Goal: Task Accomplishment & Management: Manage account settings

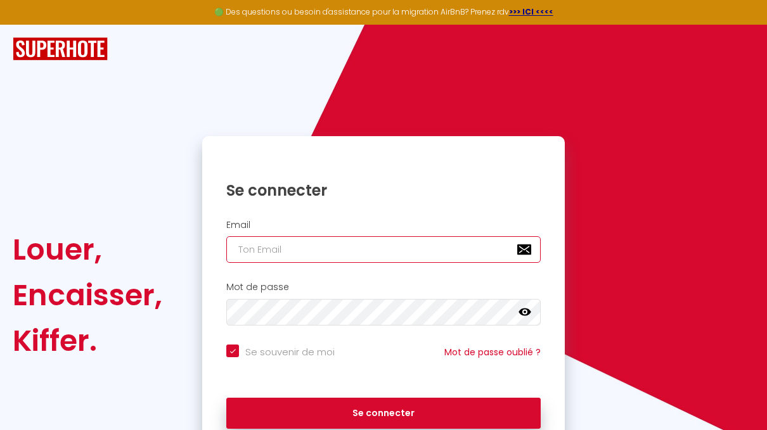
click at [351, 248] on input "email" at bounding box center [383, 249] width 314 height 27
type input "[EMAIL_ADDRESS][DOMAIN_NAME]"
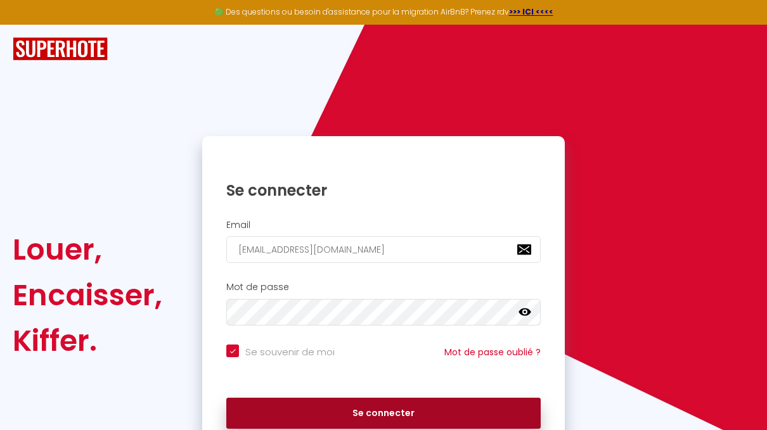
click at [391, 405] on button "Se connecter" at bounding box center [383, 414] width 314 height 32
checkbox input "true"
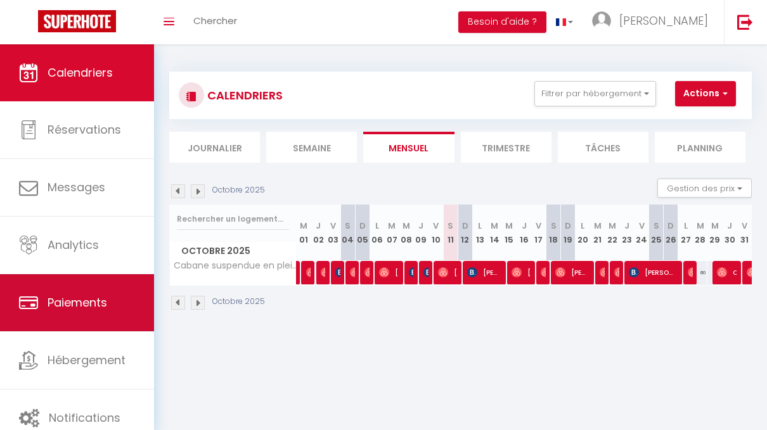
scroll to position [15, 0]
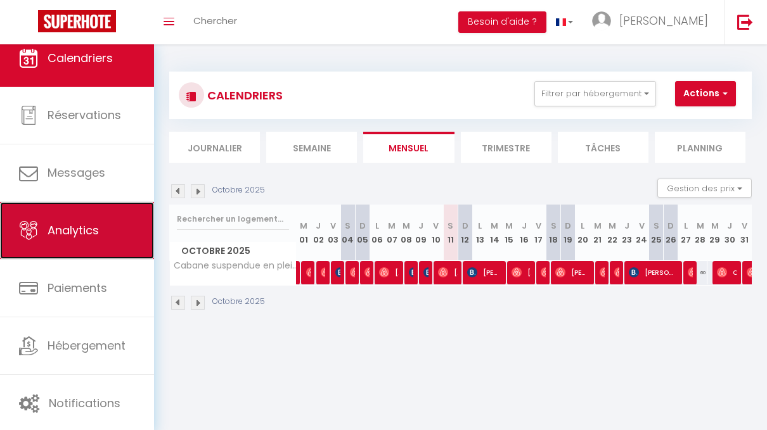
click at [70, 241] on link "Analytics" at bounding box center [77, 230] width 154 height 57
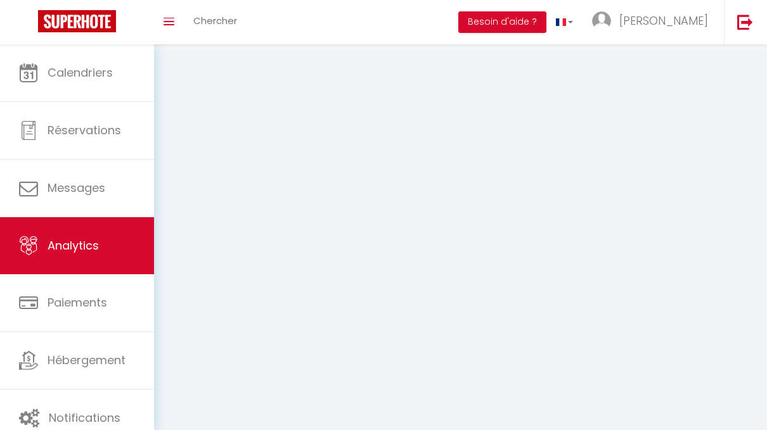
select select "2025"
select select "10"
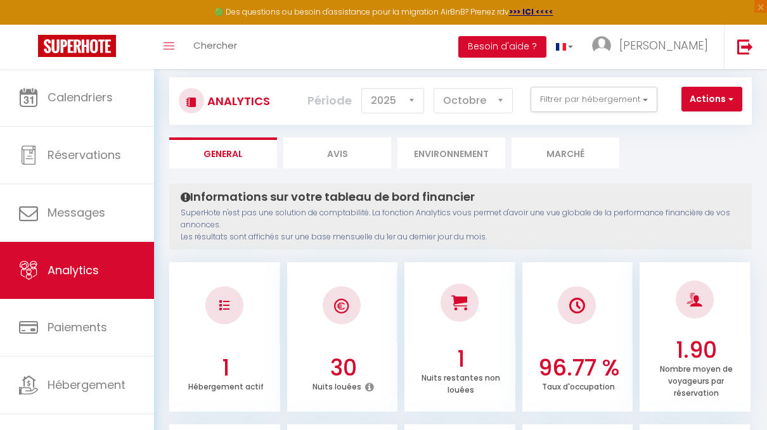
scroll to position [17, 0]
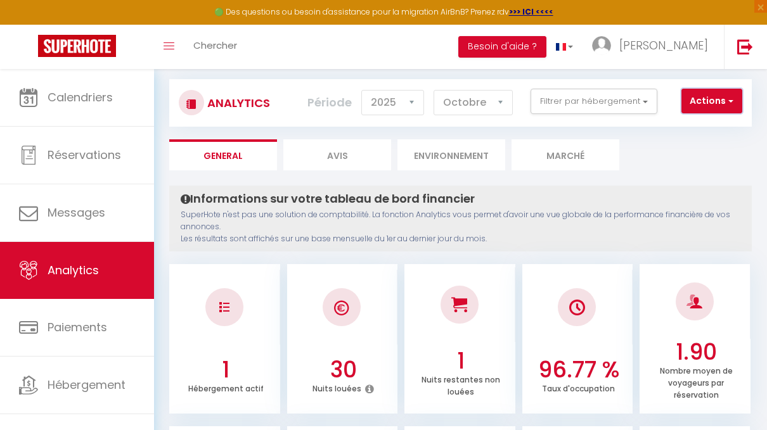
click at [741, 100] on button "Actions" at bounding box center [711, 101] width 61 height 25
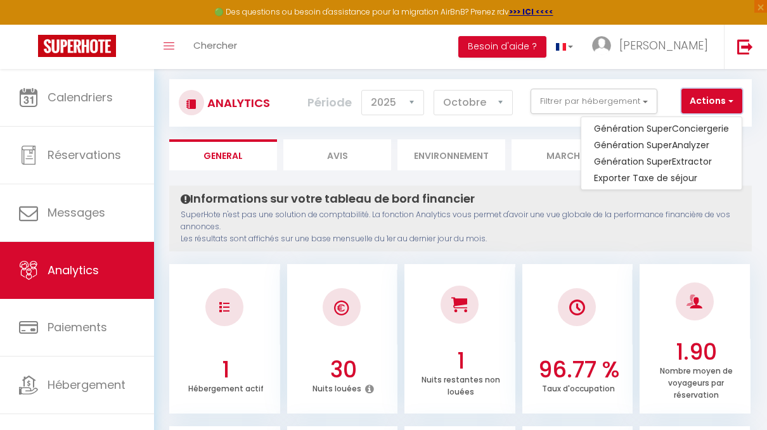
click at [734, 100] on button "Actions" at bounding box center [711, 101] width 61 height 25
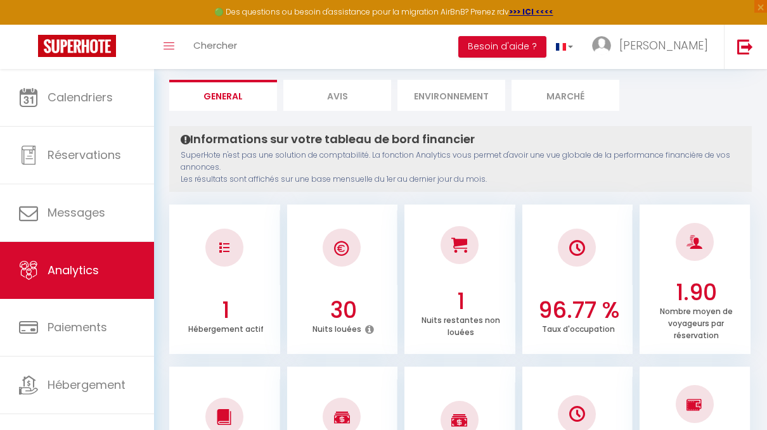
scroll to position [0, 0]
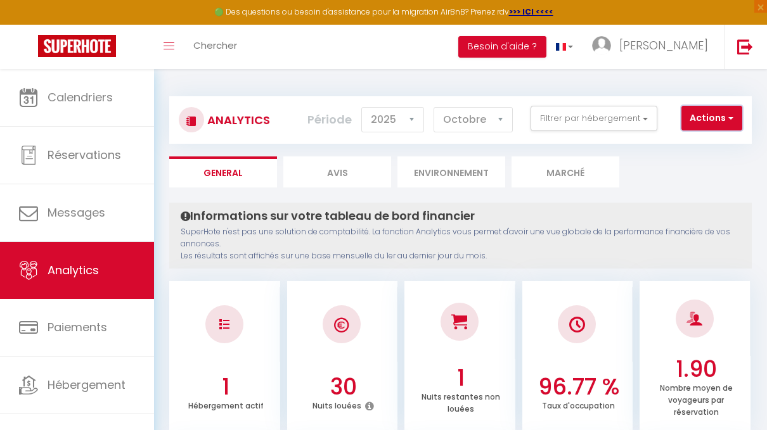
click at [706, 122] on button "Actions" at bounding box center [711, 118] width 61 height 25
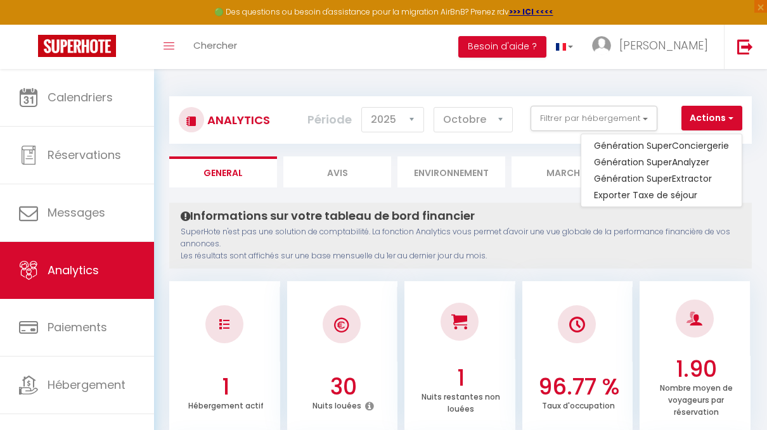
click at [666, 236] on p "SuperHote n'est pas une solution de comptabilité. La fonction Analytics vous pe…" at bounding box center [460, 244] width 559 height 36
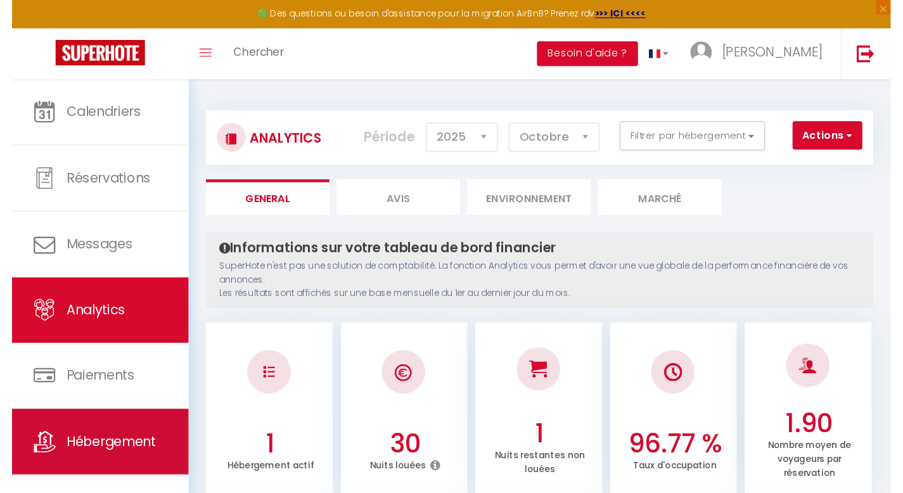
scroll to position [15, 0]
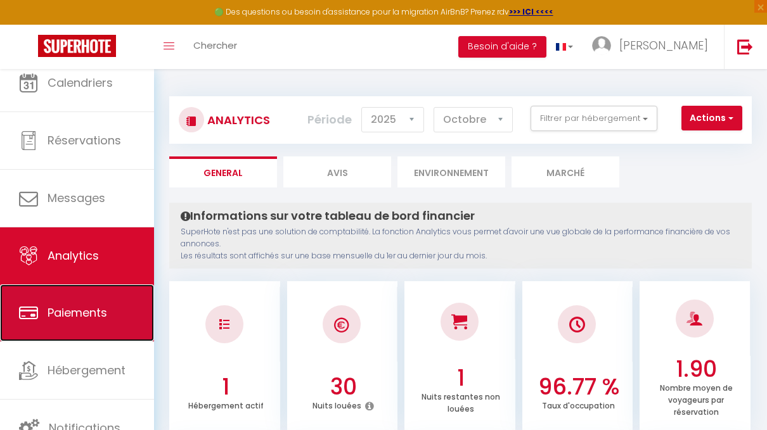
click at [84, 332] on link "Paiements" at bounding box center [77, 312] width 154 height 57
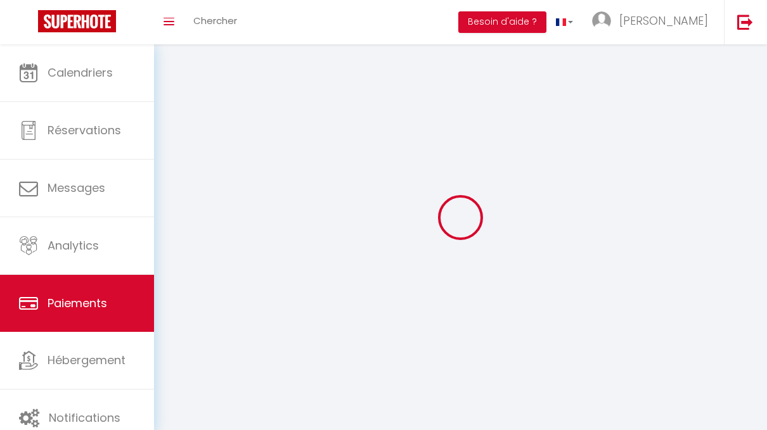
select select "2"
select select "0"
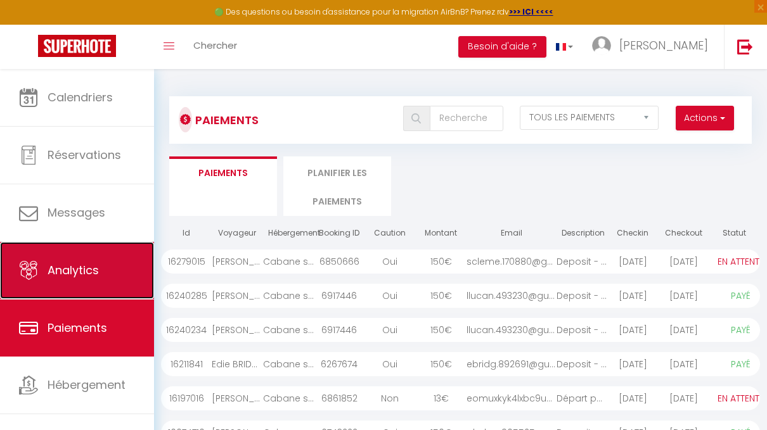
click at [103, 271] on link "Analytics" at bounding box center [77, 270] width 154 height 57
select select "2025"
select select "10"
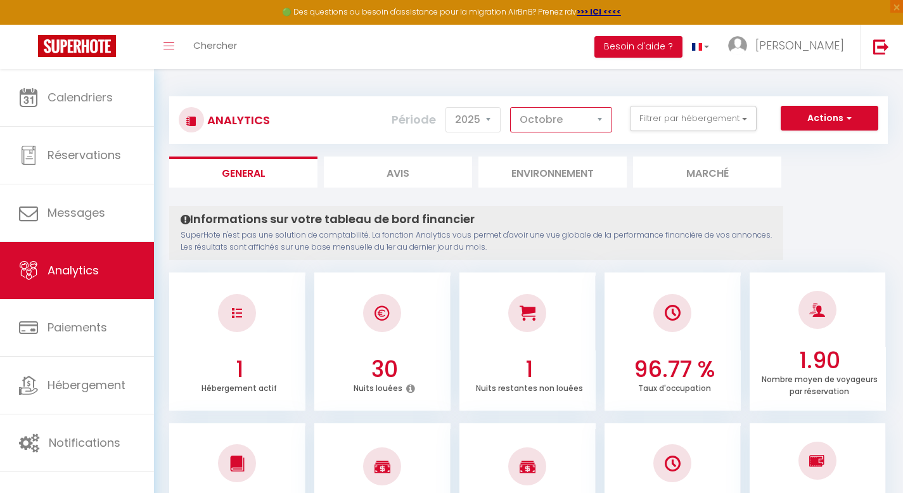
click at [542, 115] on select "[PERSON_NAME] Mars Avril Mai Juin Juillet Août Septembre Octobre Novembre Décem…" at bounding box center [561, 119] width 102 height 25
click at [511, 107] on select "[PERSON_NAME] Mars Avril Mai Juin Juillet Août Septembre Octobre Novembre Décem…" at bounding box center [561, 119] width 102 height 25
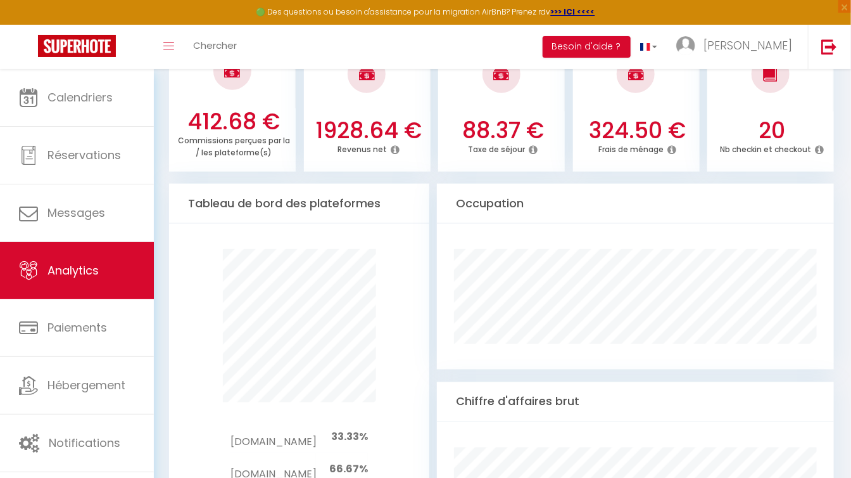
scroll to position [559, 0]
